Goal: Information Seeking & Learning: Understand process/instructions

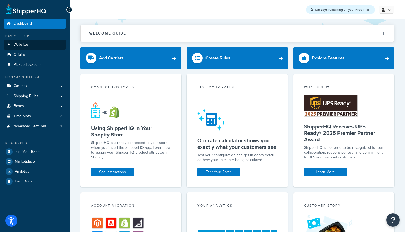
click at [48, 45] on link "Websites 1" at bounding box center [35, 45] width 62 height 10
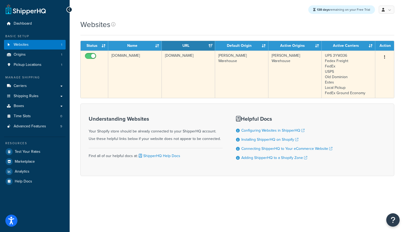
click at [129, 61] on td "[DOMAIN_NAME]" at bounding box center [134, 74] width 53 height 47
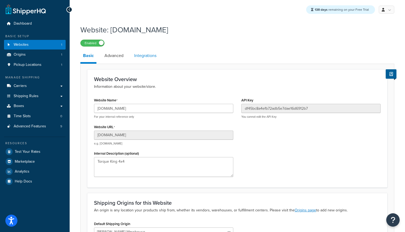
click at [144, 54] on link "Integrations" at bounding box center [145, 55] width 28 height 13
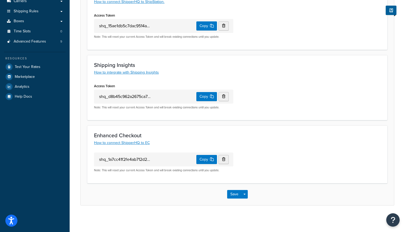
scroll to position [85, 0]
click at [150, 71] on link "How to integrate with Shipping Insights" at bounding box center [126, 73] width 65 height 6
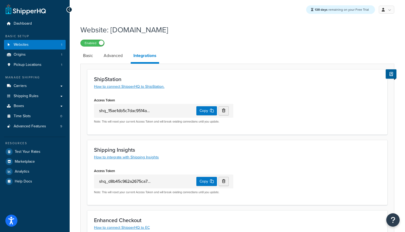
scroll to position [0, 0]
click at [366, 62] on span "Logout" at bounding box center [361, 63] width 10 height 5
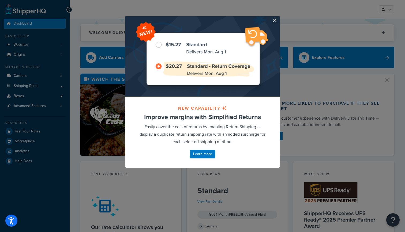
click at [278, 18] on button "button" at bounding box center [278, 16] width 1 height 1
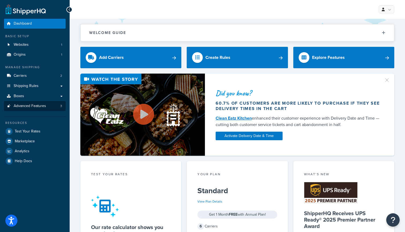
click at [29, 104] on span "Advanced Features" at bounding box center [30, 106] width 32 height 5
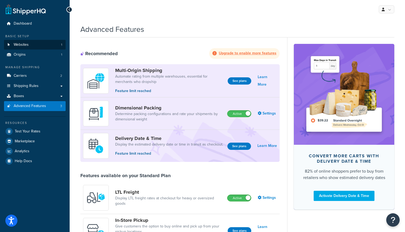
click at [33, 43] on link "Websites 1" at bounding box center [35, 45] width 62 height 10
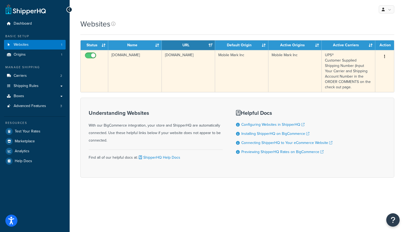
click at [203, 70] on td "[DOMAIN_NAME]" at bounding box center [188, 71] width 53 height 42
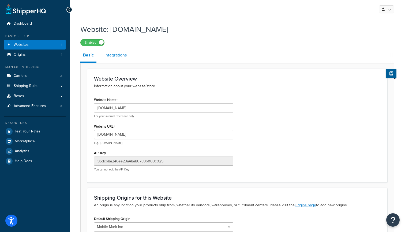
click at [123, 60] on link "Integrations" at bounding box center [116, 55] width 28 height 13
